Goal: Check status: Check status

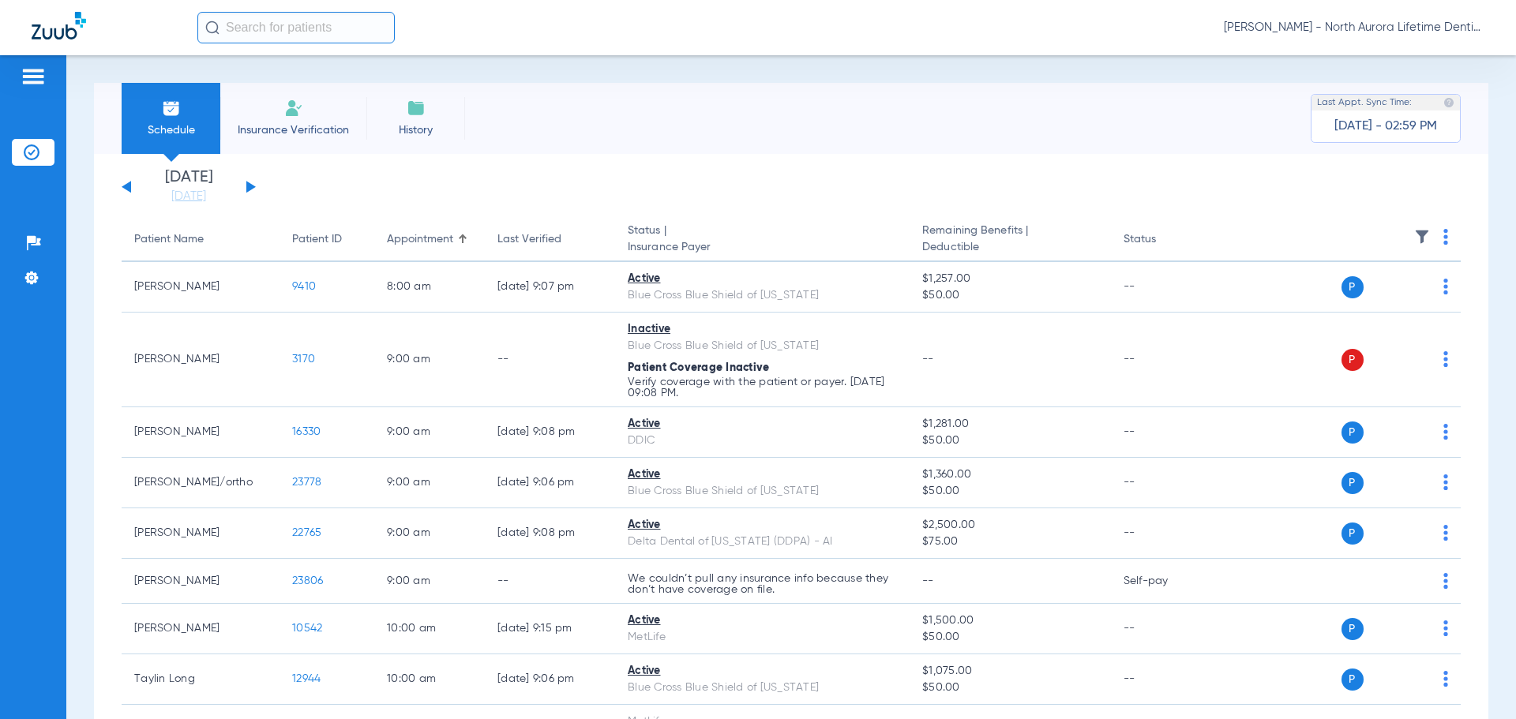
click at [249, 182] on div "[DATE] [DATE] [DATE] [DATE] [DATE] [DATE] [DATE] [DATE] [DATE] [DATE] [DATE] [D…" at bounding box center [189, 187] width 134 height 35
click at [248, 185] on button at bounding box center [250, 187] width 9 height 12
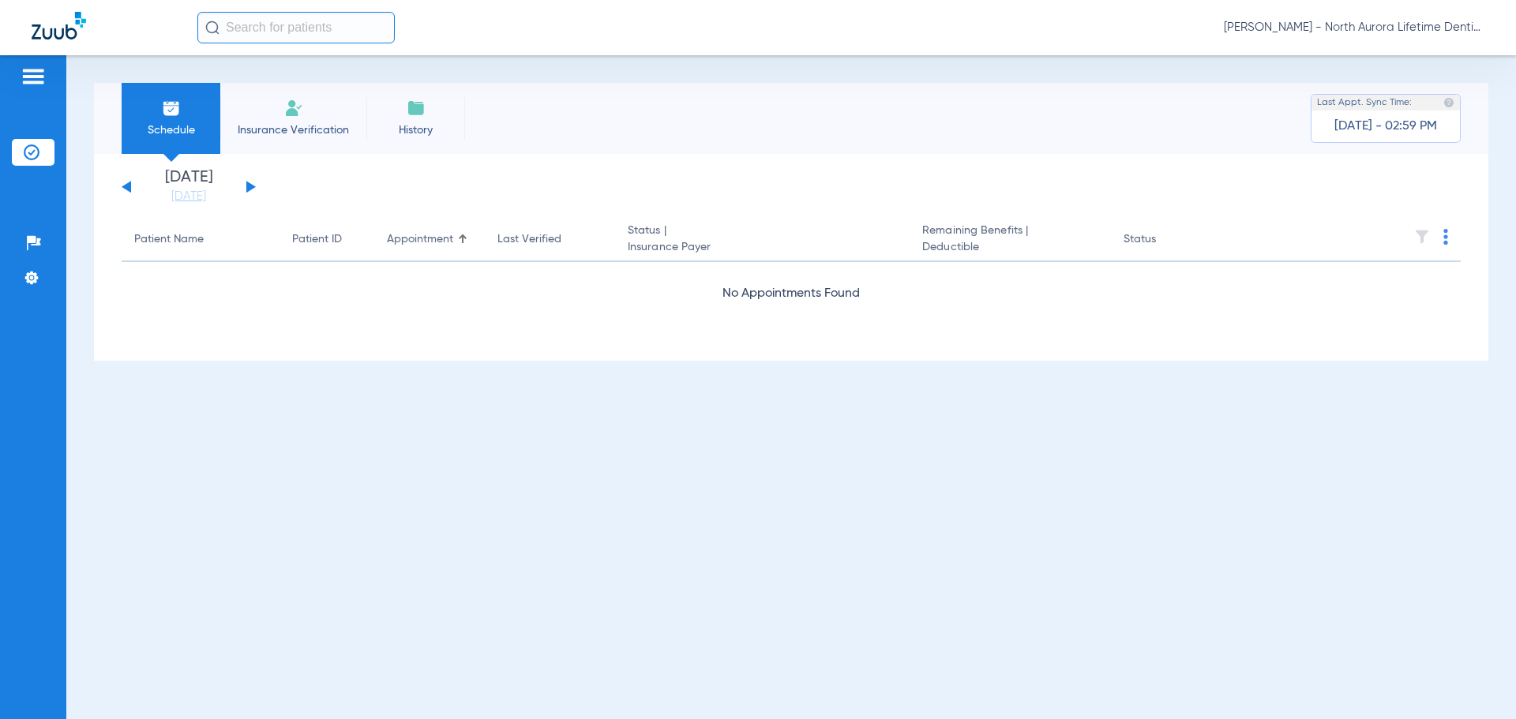
click at [249, 185] on button at bounding box center [250, 187] width 9 height 12
click at [249, 186] on button at bounding box center [250, 187] width 9 height 12
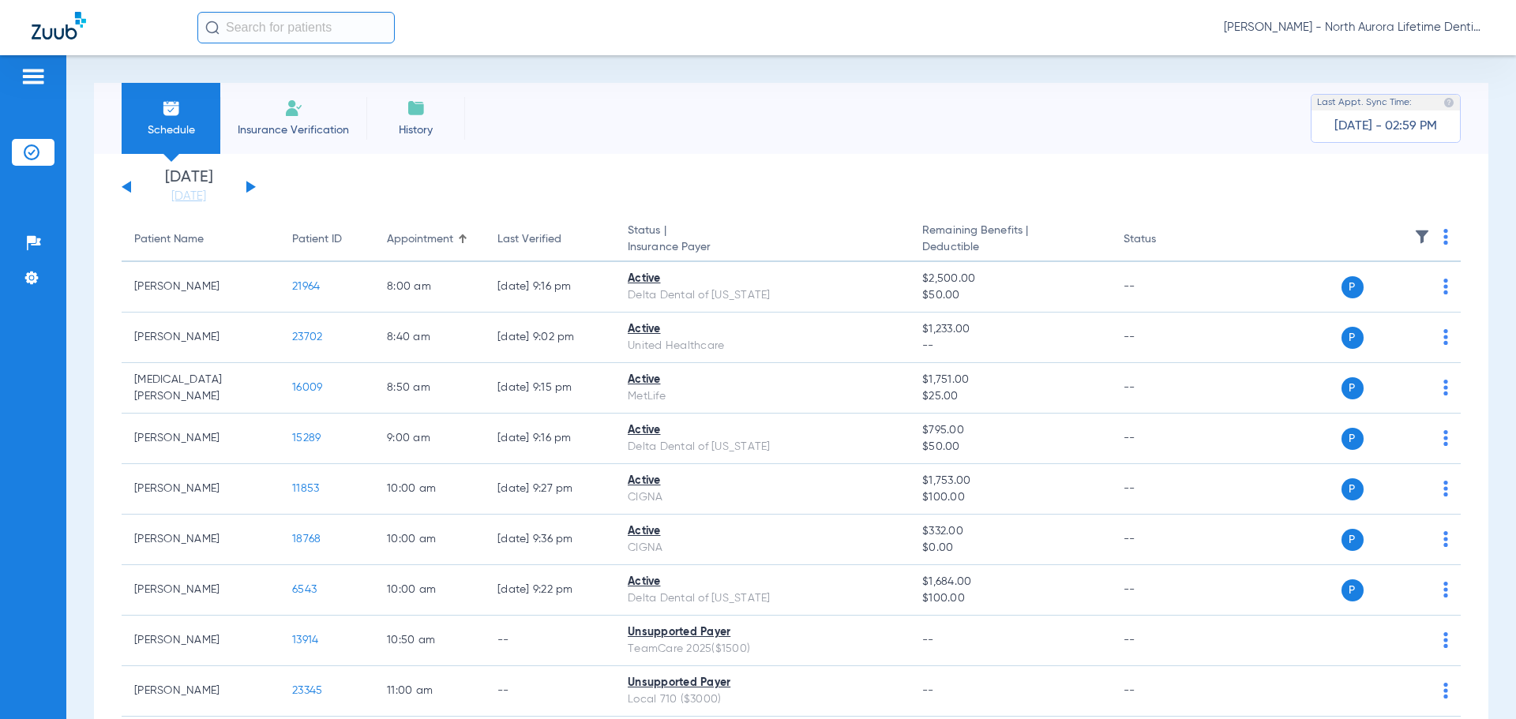
click at [249, 186] on button at bounding box center [250, 187] width 9 height 12
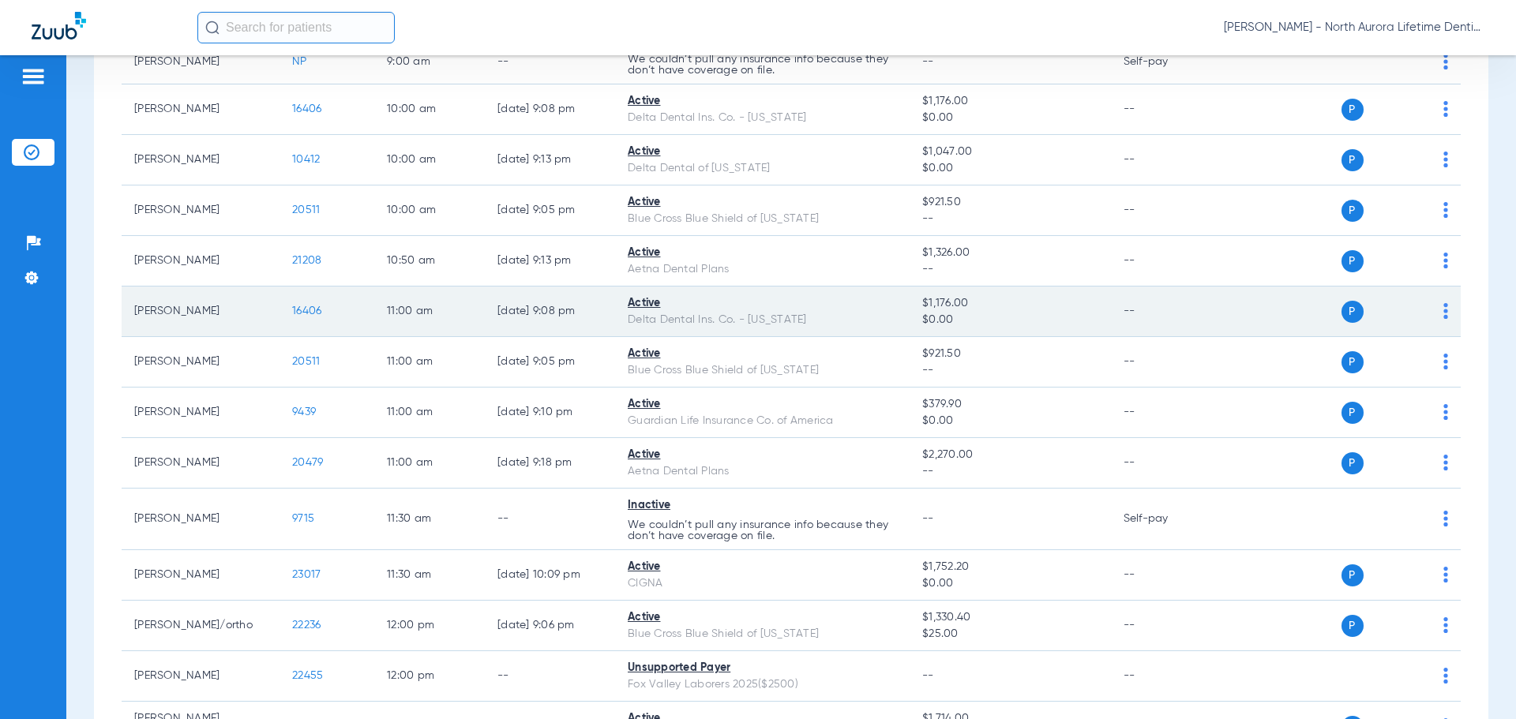
scroll to position [577, 0]
